Goal: Task Accomplishment & Management: Manage account settings

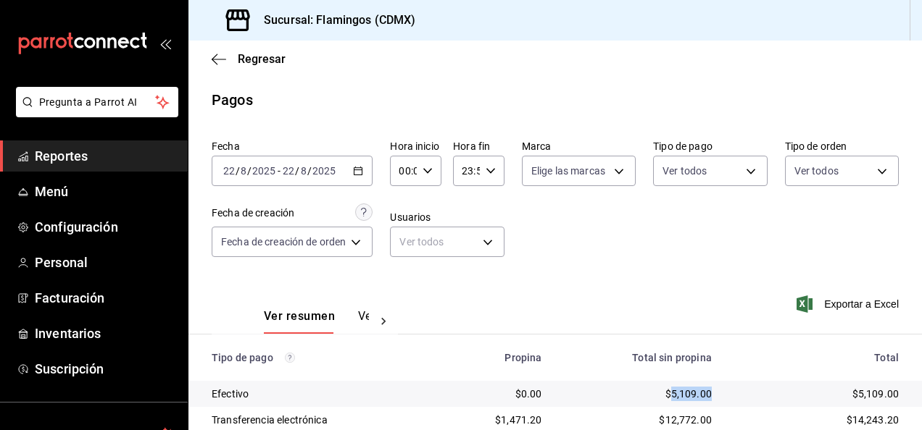
scroll to position [130, 0]
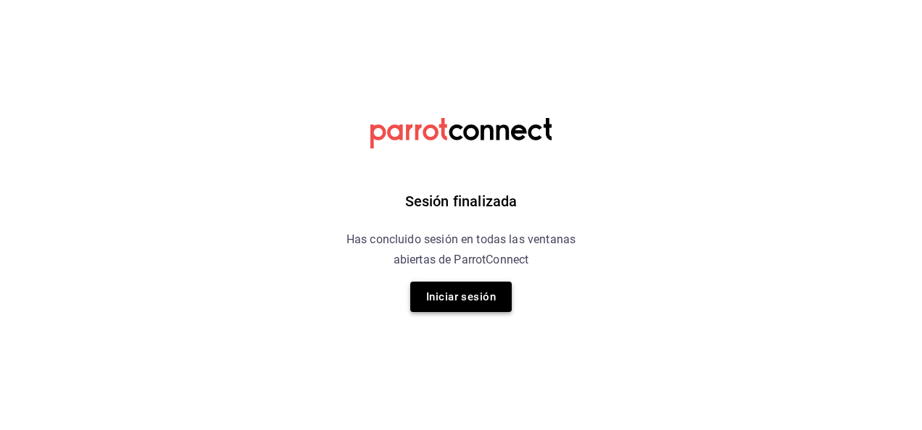
click at [475, 297] on button "Iniciar sesión" at bounding box center [460, 297] width 101 height 30
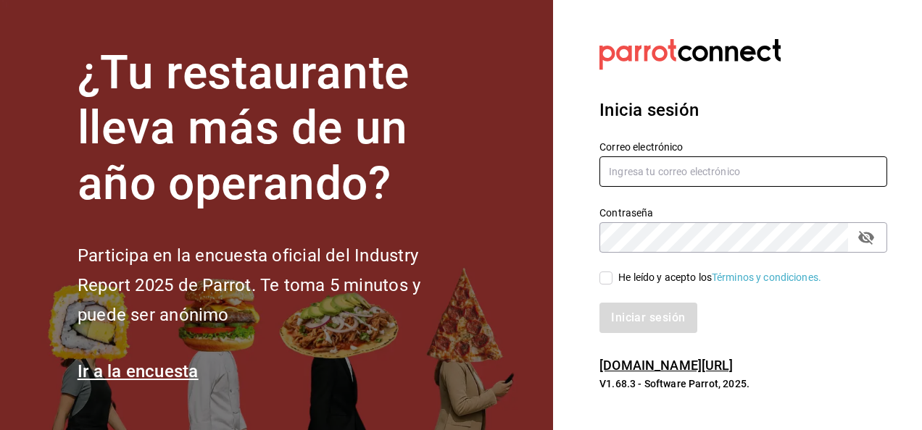
type input "restauranteflamingos.ad@gmail.com"
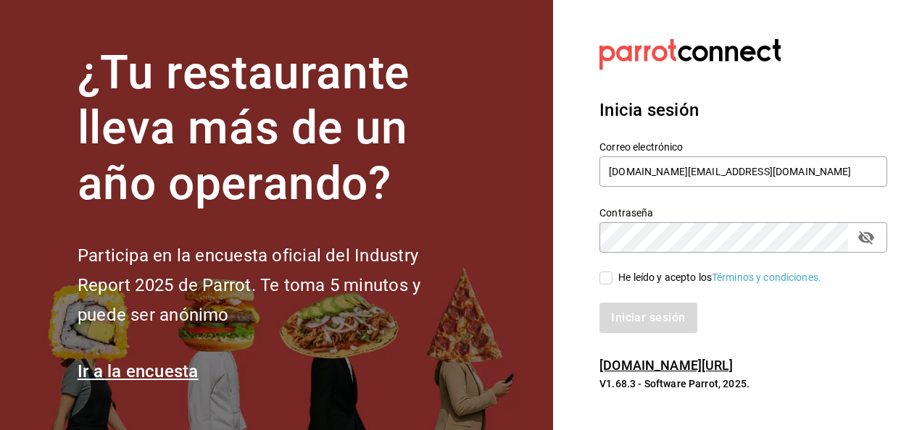
click at [605, 281] on input "He leído y acepto los Términos y condiciones." at bounding box center [605, 278] width 13 height 13
checkbox input "true"
click at [641, 312] on button "Iniciar sesión" at bounding box center [648, 318] width 99 height 30
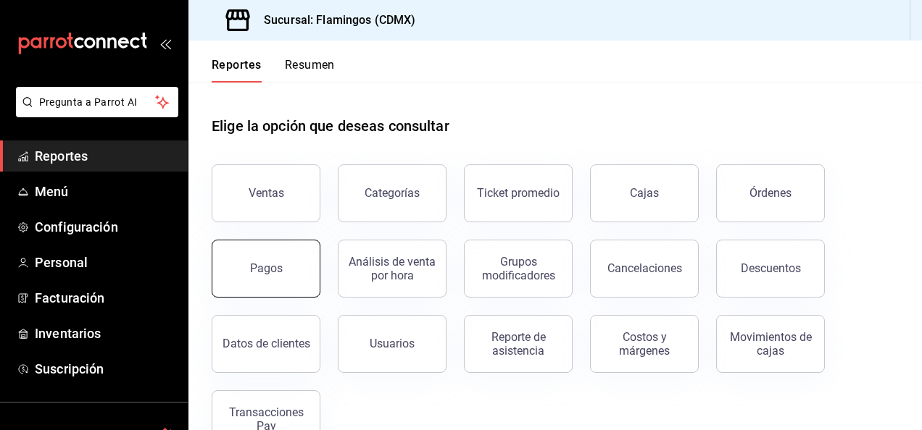
click at [306, 264] on button "Pagos" at bounding box center [266, 269] width 109 height 58
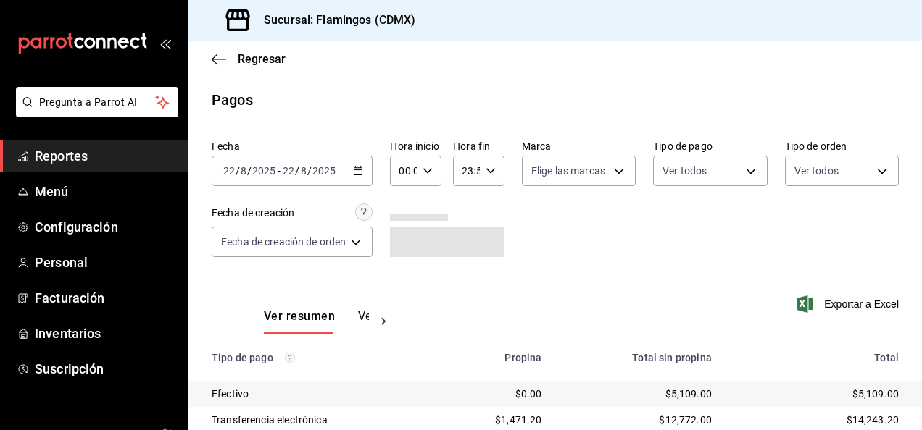
scroll to position [130, 0]
